Goal: Information Seeking & Learning: Learn about a topic

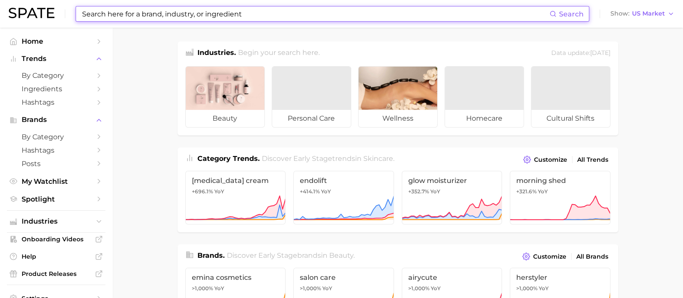
click at [177, 11] on input at bounding box center [315, 13] width 468 height 15
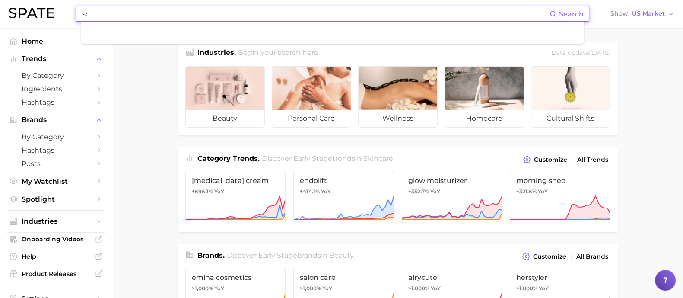
type input "s"
type input "spa"
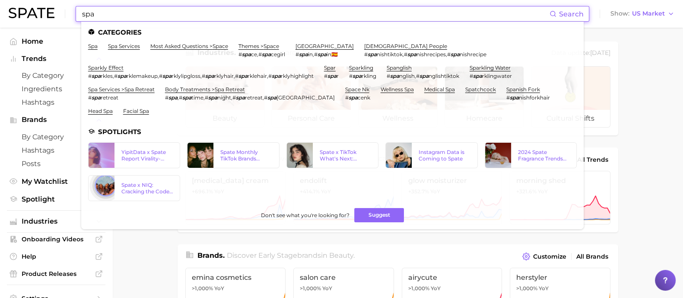
drag, startPoint x: 121, startPoint y: 19, endPoint x: 76, endPoint y: 14, distance: 45.7
click at [76, 14] on div "spa Search Categories spa spa services most asked questions > space themes > sp…" at bounding box center [333, 14] width 514 height 16
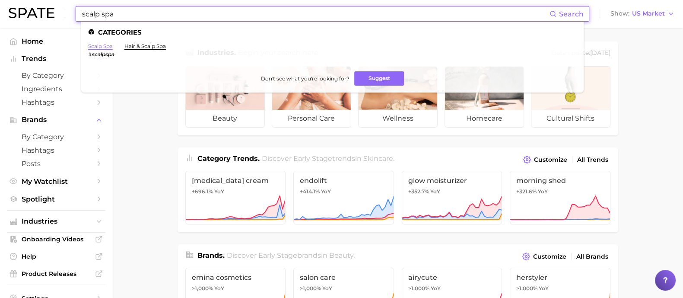
type input "scalp spa"
click at [104, 48] on link "scalp spa" at bounding box center [100, 46] width 25 height 6
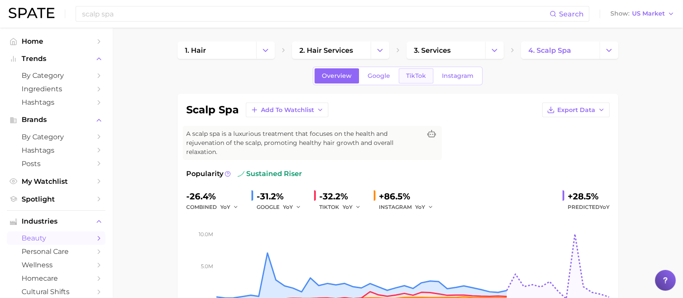
click at [414, 73] on span "TikTok" at bounding box center [416, 75] width 20 height 7
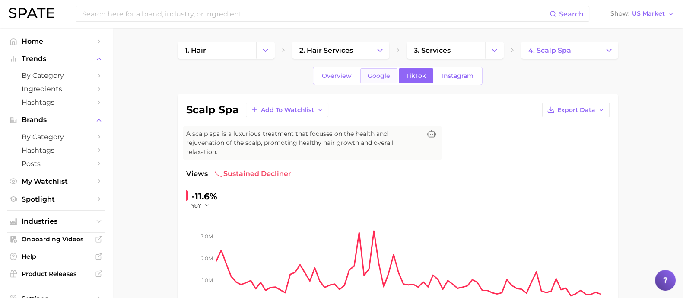
click at [385, 79] on link "Google" at bounding box center [378, 75] width 37 height 15
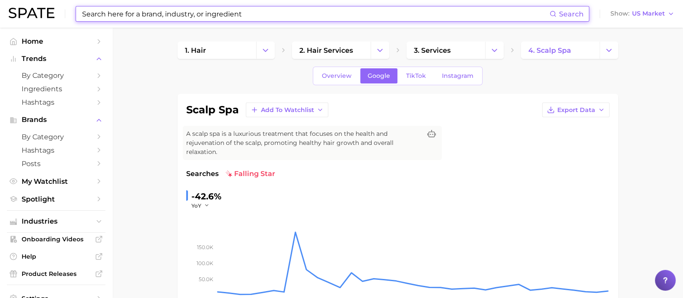
click at [93, 9] on input at bounding box center [315, 13] width 468 height 15
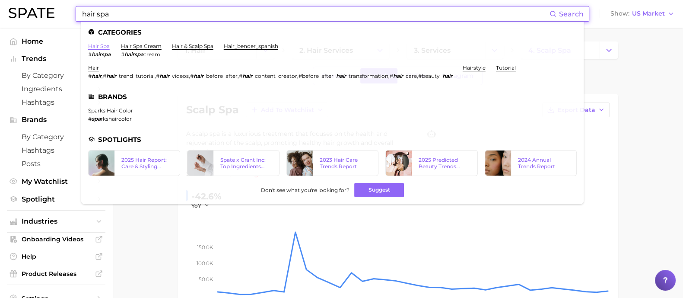
type input "hair spa"
click at [100, 46] on link "hair spa" at bounding box center [99, 46] width 22 height 6
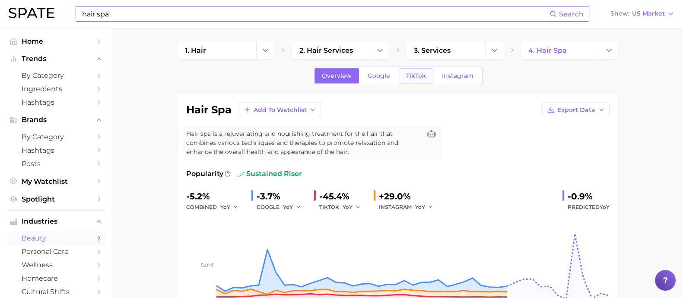
click at [419, 79] on span "TikTok" at bounding box center [416, 75] width 20 height 7
